Goal: Use online tool/utility: Utilize a website feature to perform a specific function

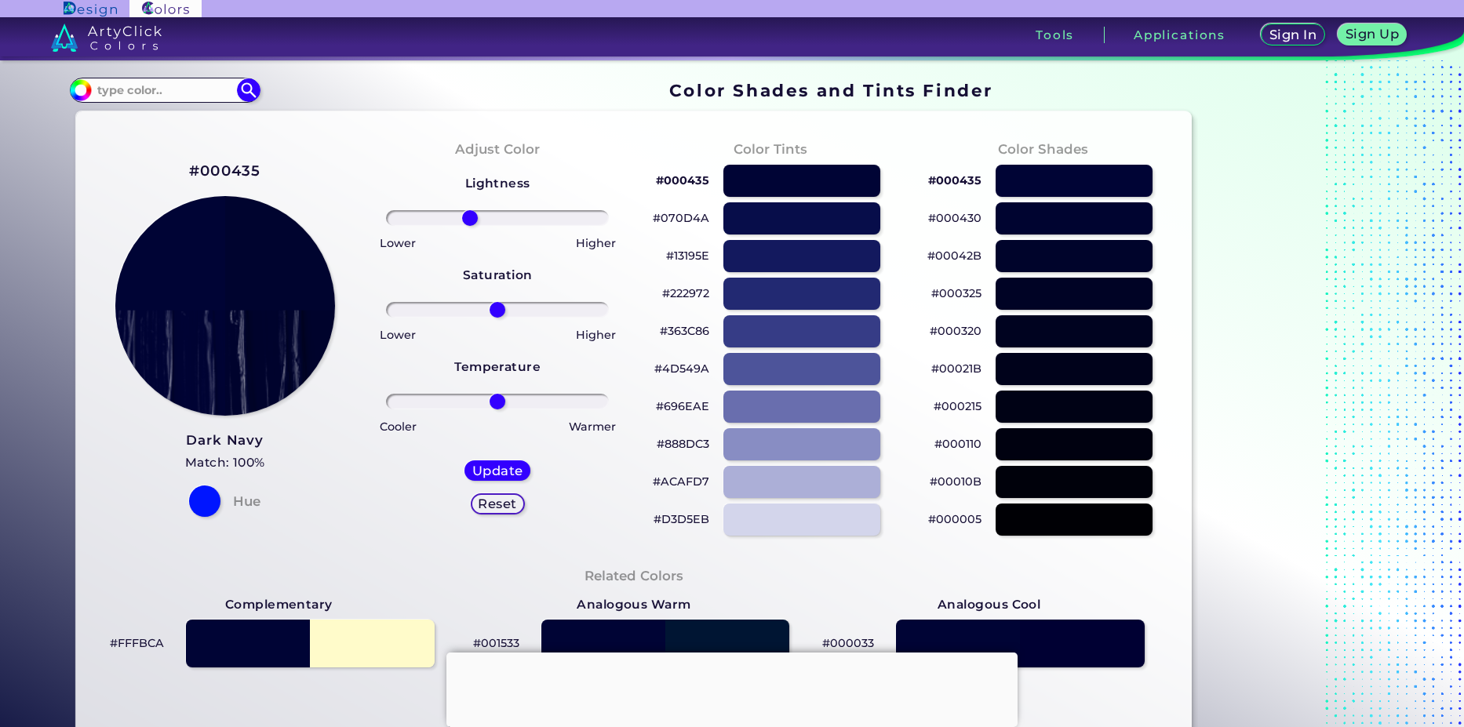
drag, startPoint x: 486, startPoint y: 219, endPoint x: 465, endPoint y: 218, distance: 21.2
click at [465, 218] on input "range" at bounding box center [497, 218] width 223 height 16
drag, startPoint x: 463, startPoint y: 218, endPoint x: 414, endPoint y: 218, distance: 48.6
click at [414, 218] on input "range" at bounding box center [497, 218] width 223 height 16
drag, startPoint x: 414, startPoint y: 218, endPoint x: 445, endPoint y: 224, distance: 31.2
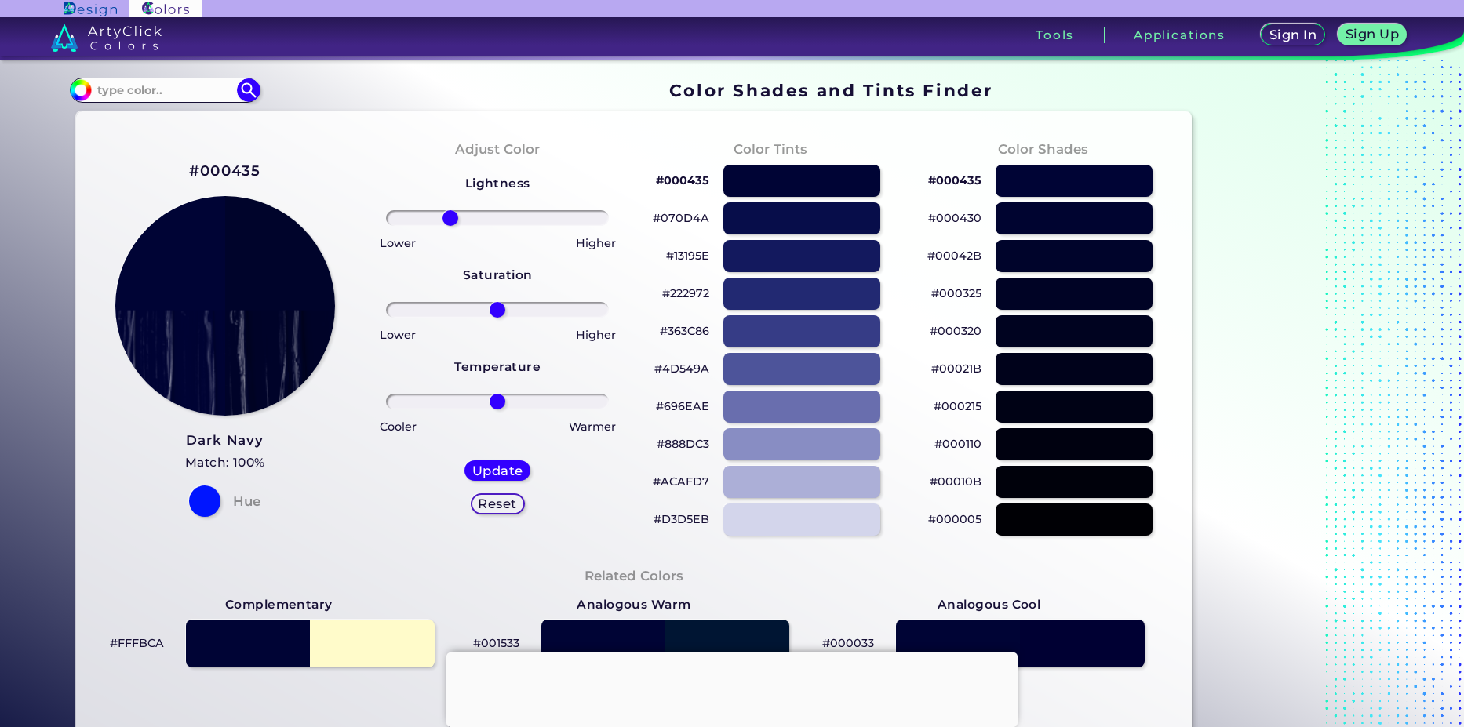
click at [445, 224] on input "range" at bounding box center [497, 218] width 223 height 16
drag, startPoint x: 445, startPoint y: 224, endPoint x: 471, endPoint y: 231, distance: 27.6
type input "-21"
click at [471, 226] on input "range" at bounding box center [497, 218] width 223 height 16
drag, startPoint x: 486, startPoint y: 313, endPoint x: 461, endPoint y: 311, distance: 25.2
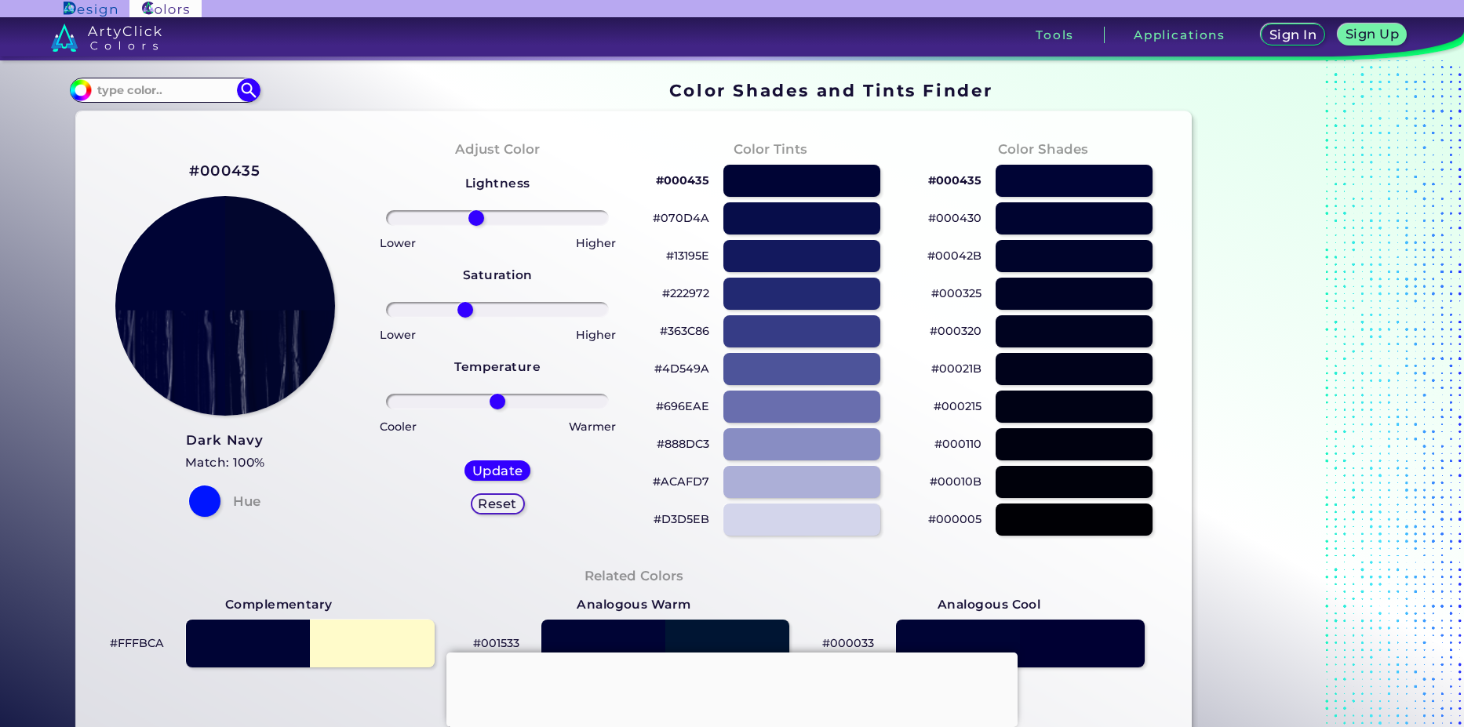
type input "-31"
click at [461, 311] on input "range" at bounding box center [497, 310] width 223 height 16
drag, startPoint x: 497, startPoint y: 399, endPoint x: 540, endPoint y: 414, distance: 45.6
type input "45"
click at [540, 409] on input "range" at bounding box center [497, 402] width 223 height 16
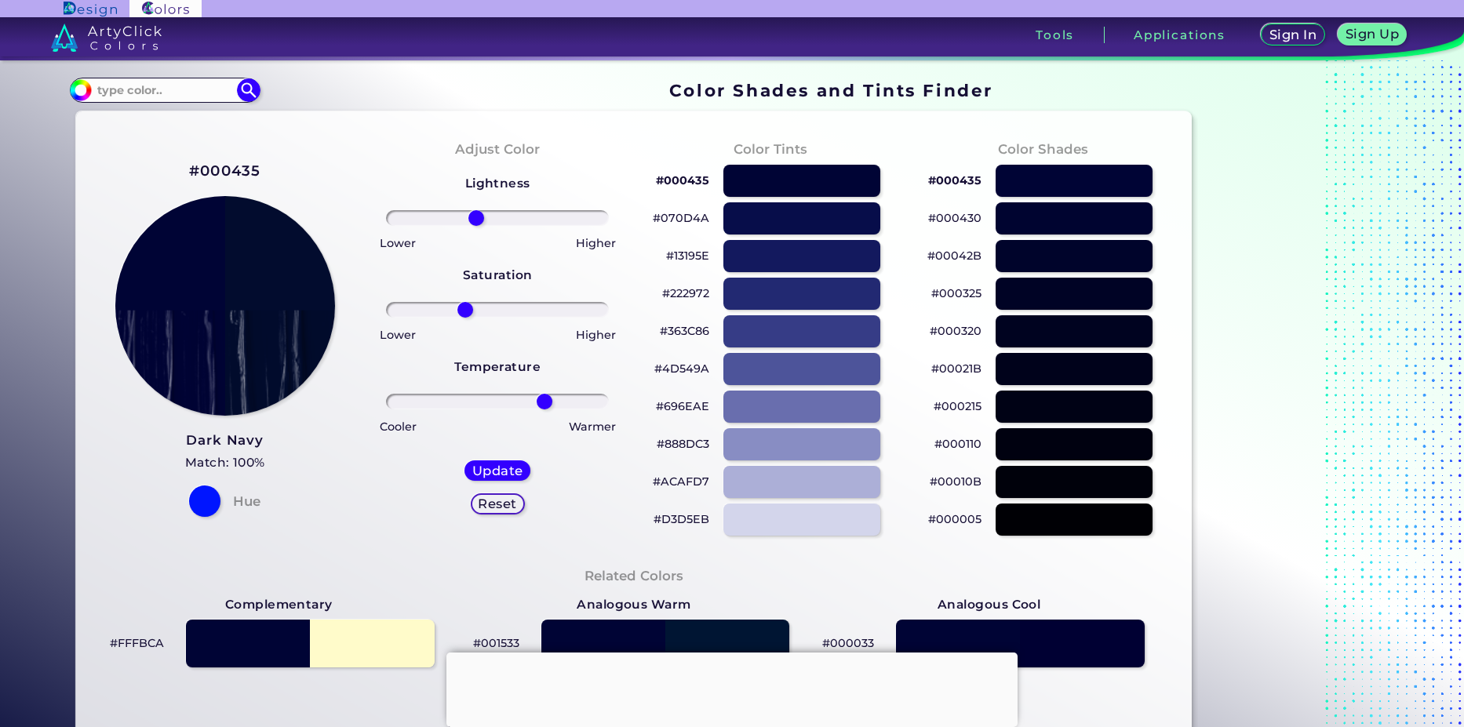
drag, startPoint x: 540, startPoint y: 414, endPoint x: 563, endPoint y: 420, distance: 23.4
click at [563, 420] on div "Warmer" at bounding box center [559, 425] width 124 height 23
click at [466, 461] on div "Update Reset" at bounding box center [497, 487] width 91 height 78
click at [677, 221] on p "#070D4A" at bounding box center [681, 218] width 56 height 19
drag, startPoint x: 470, startPoint y: 216, endPoint x: 405, endPoint y: 220, distance: 65.2
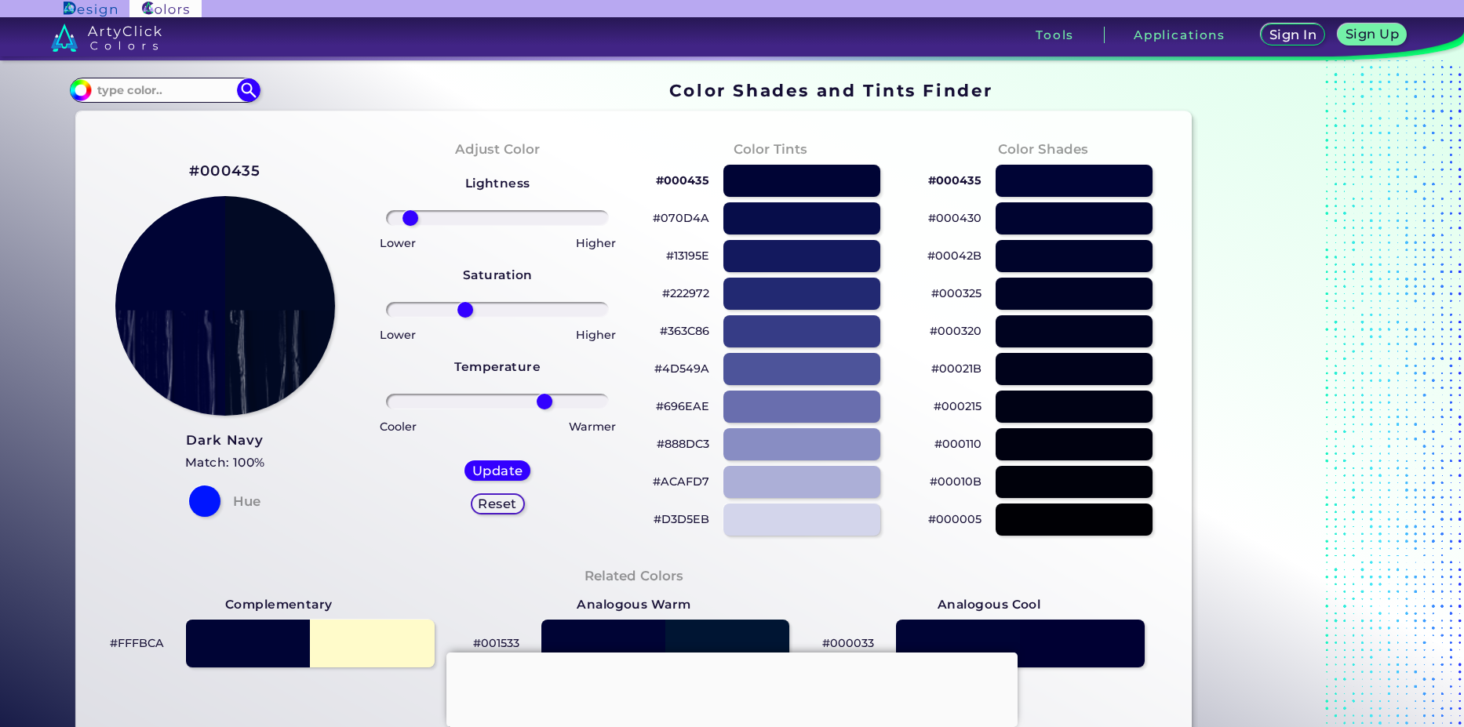
type input "-85"
click at [405, 220] on input "range" at bounding box center [497, 218] width 223 height 16
click at [488, 469] on h5 "Update" at bounding box center [497, 471] width 45 height 12
type input "#020a24"
type input "0"
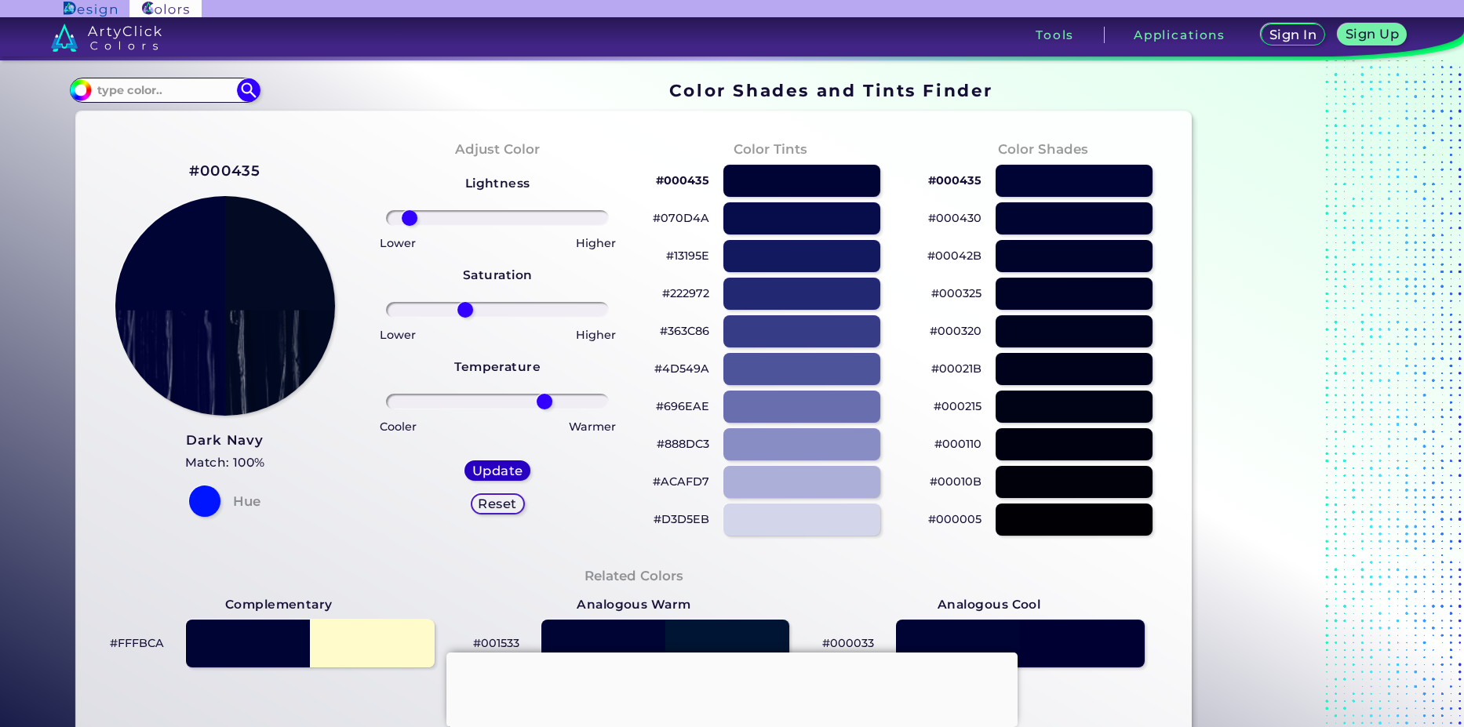
type input "0"
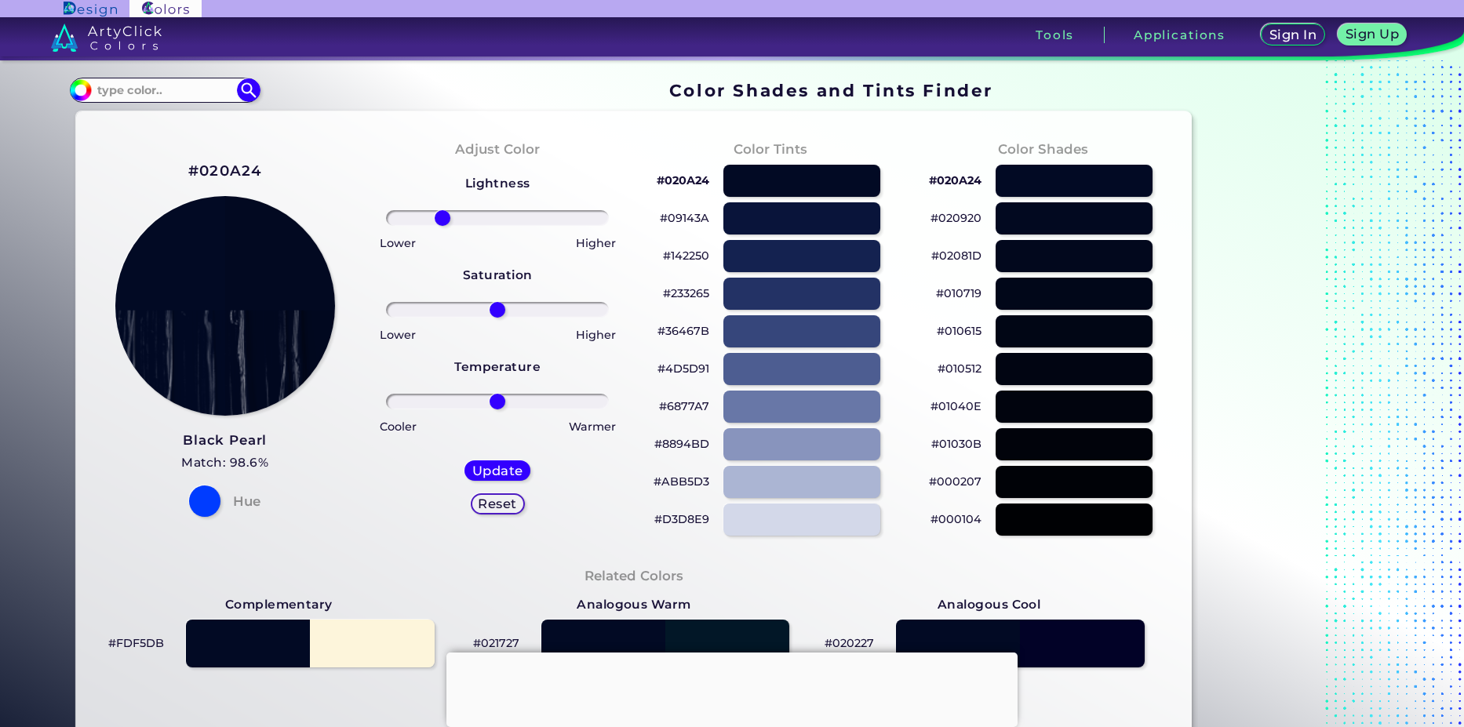
drag, startPoint x: 494, startPoint y: 220, endPoint x: 438, endPoint y: 213, distance: 56.1
type input "-53"
click at [438, 213] on input "range" at bounding box center [497, 218] width 223 height 16
click at [487, 475] on h5 "Update" at bounding box center [497, 471] width 45 height 12
type input "#020921"
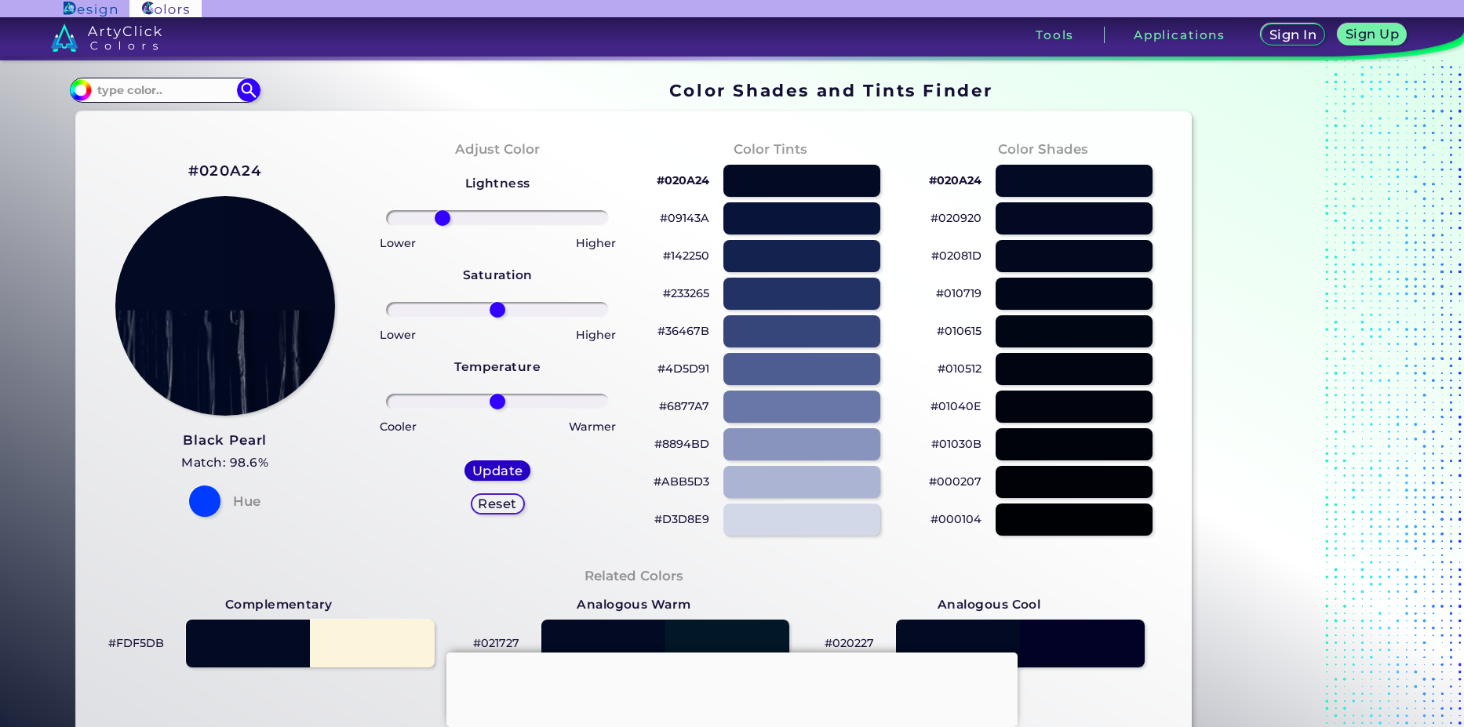
type input "0"
click at [675, 180] on p "#020921" at bounding box center [685, 180] width 48 height 19
click at [689, 329] on p "#35457A" at bounding box center [684, 331] width 49 height 19
